Goal: Information Seeking & Learning: Learn about a topic

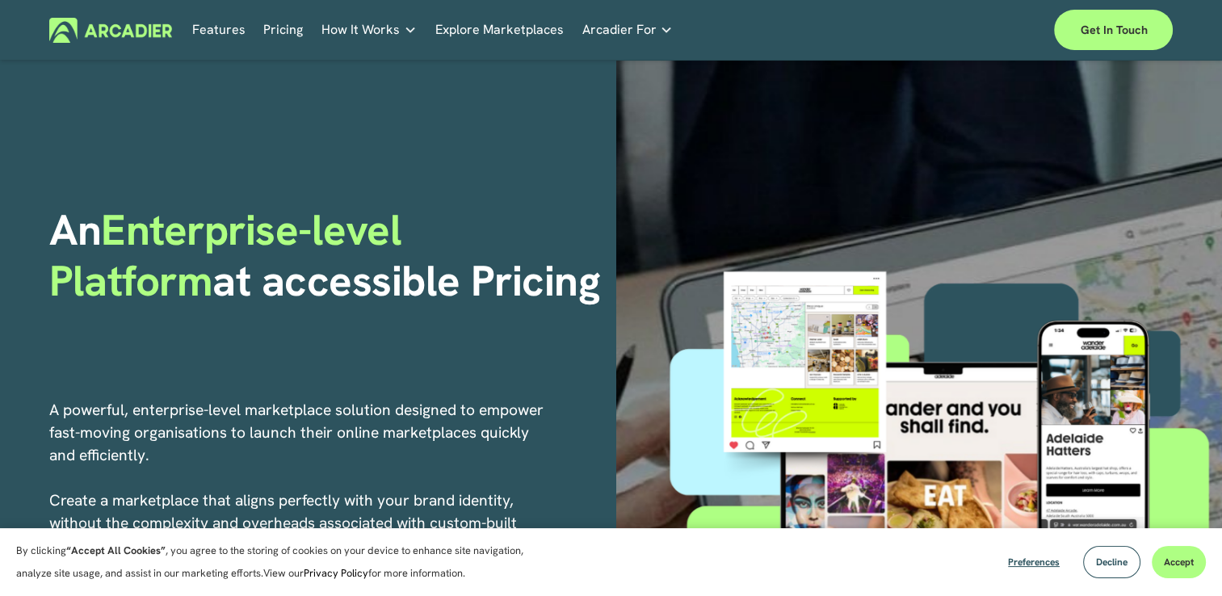
click at [292, 35] on link "Pricing" at bounding box center [283, 30] width 40 height 25
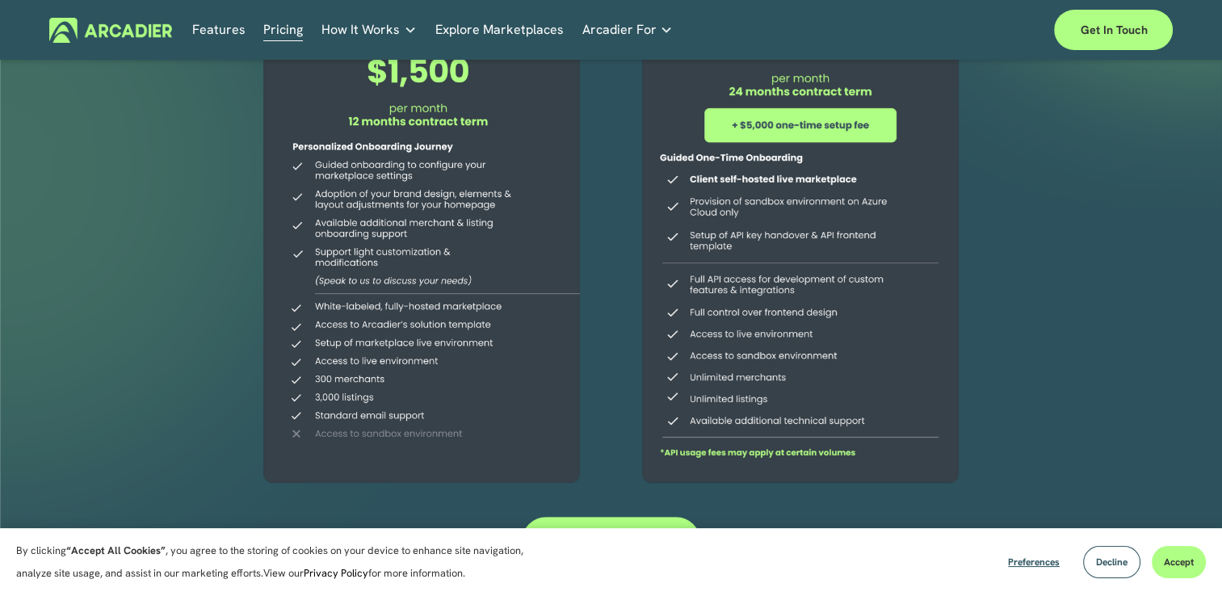
scroll to position [293, 0]
click at [607, 24] on span "Arcadier For" at bounding box center [618, 30] width 74 height 23
click at [0, 0] on link "Auto Parts We streamline and improve operations through our Auto Parts market p…" at bounding box center [0, 0] width 0 height 0
